Goal: Task Accomplishment & Management: Use online tool/utility

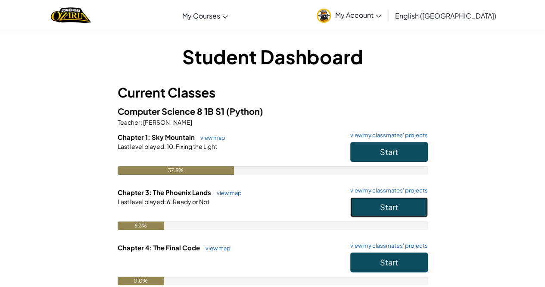
click at [395, 210] on span "Start" at bounding box center [389, 207] width 18 height 10
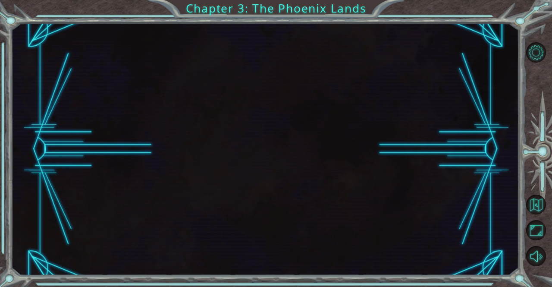
click at [395, 210] on div at bounding box center [265, 149] width 508 height 252
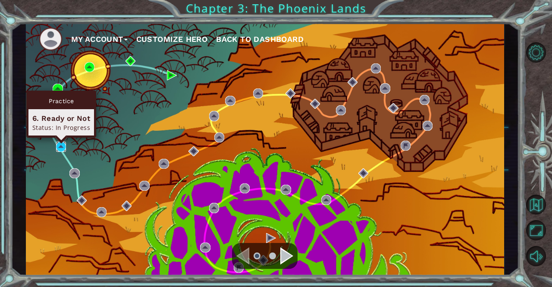
click at [63, 144] on img at bounding box center [61, 146] width 10 height 10
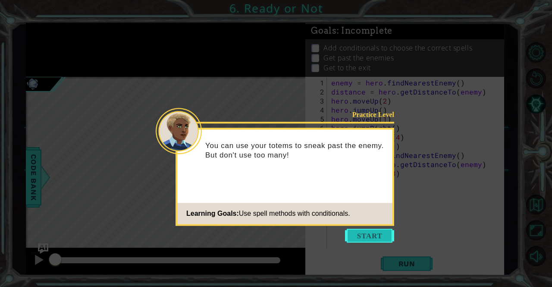
click at [348, 231] on button "Start" at bounding box center [369, 235] width 49 height 14
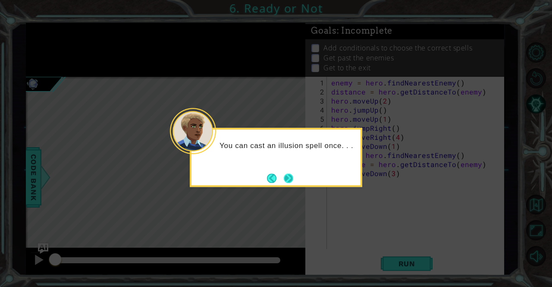
click at [289, 175] on button "Next" at bounding box center [288, 177] width 9 height 9
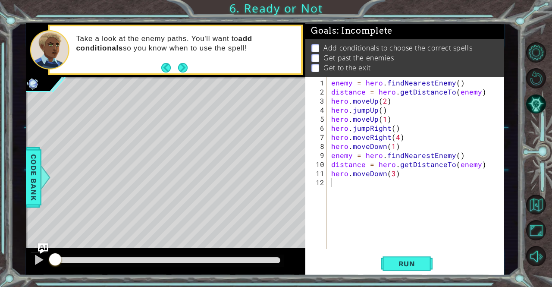
click at [324, 63] on p "Get to the exit" at bounding box center [346, 67] width 47 height 9
click at [323, 92] on div "2" at bounding box center [317, 91] width 20 height 9
